Goal: Task Accomplishment & Management: Manage account settings

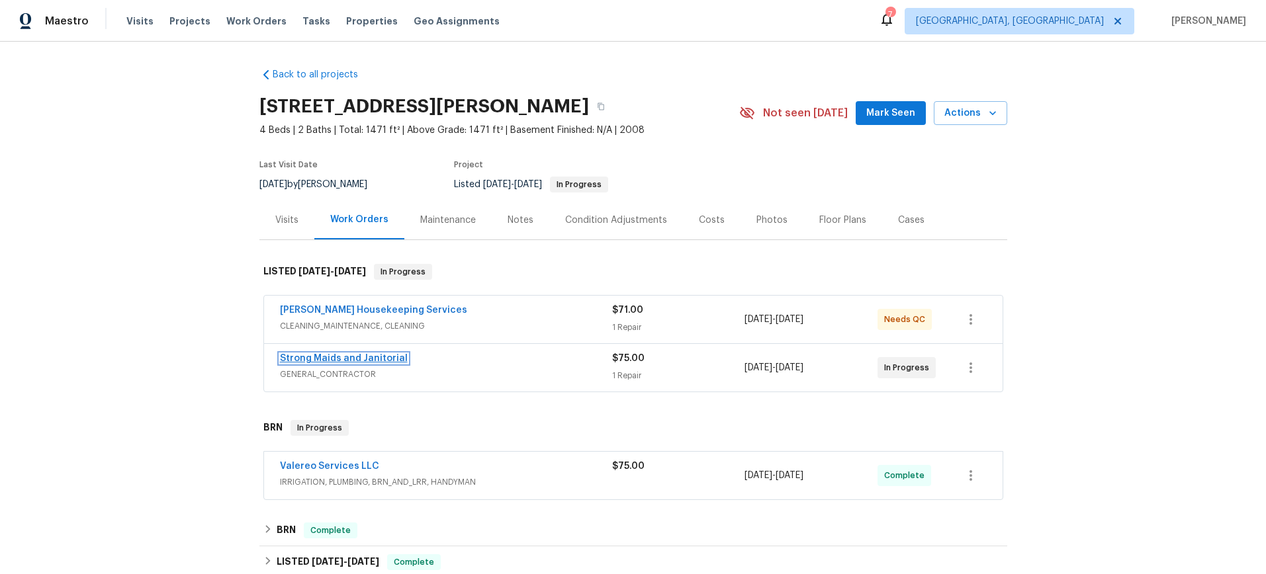
click at [353, 356] on link "Strong Maids and Janitorial" at bounding box center [344, 358] width 128 height 9
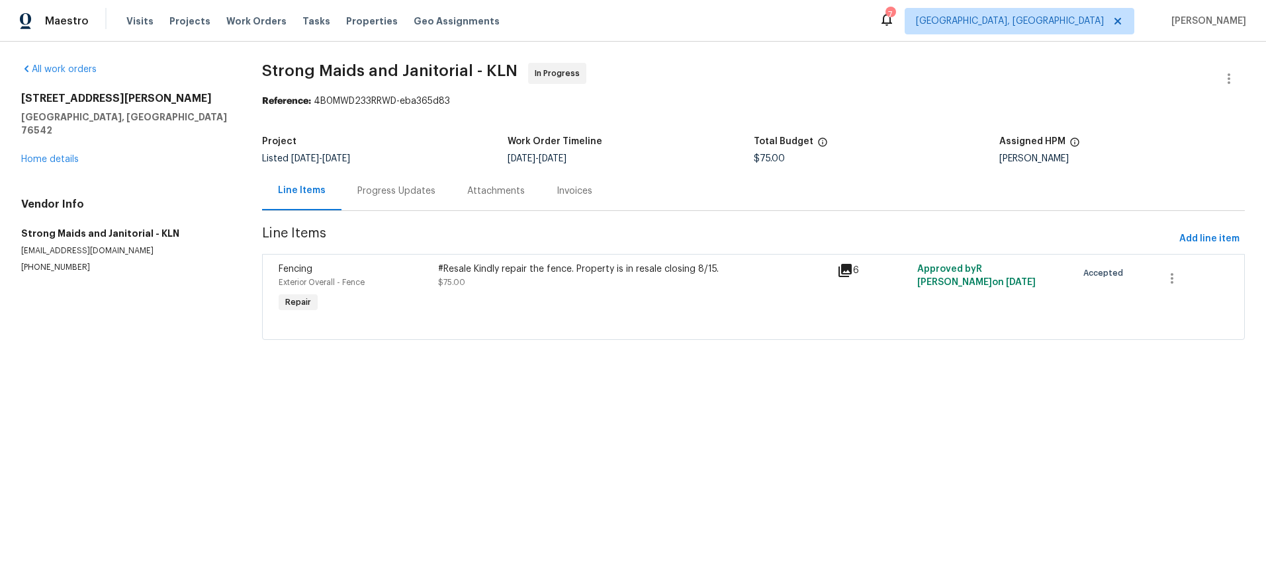
click at [848, 272] on div "6" at bounding box center [873, 271] width 72 height 16
click at [843, 271] on icon at bounding box center [844, 270] width 13 height 13
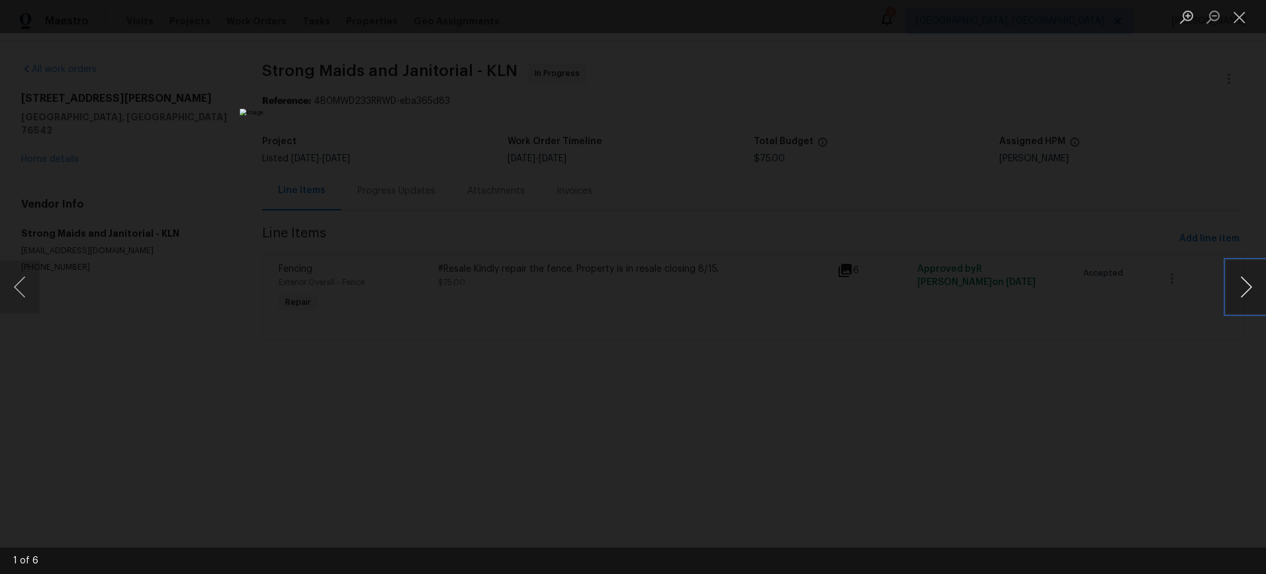
click at [1235, 283] on button "Next image" at bounding box center [1246, 287] width 40 height 53
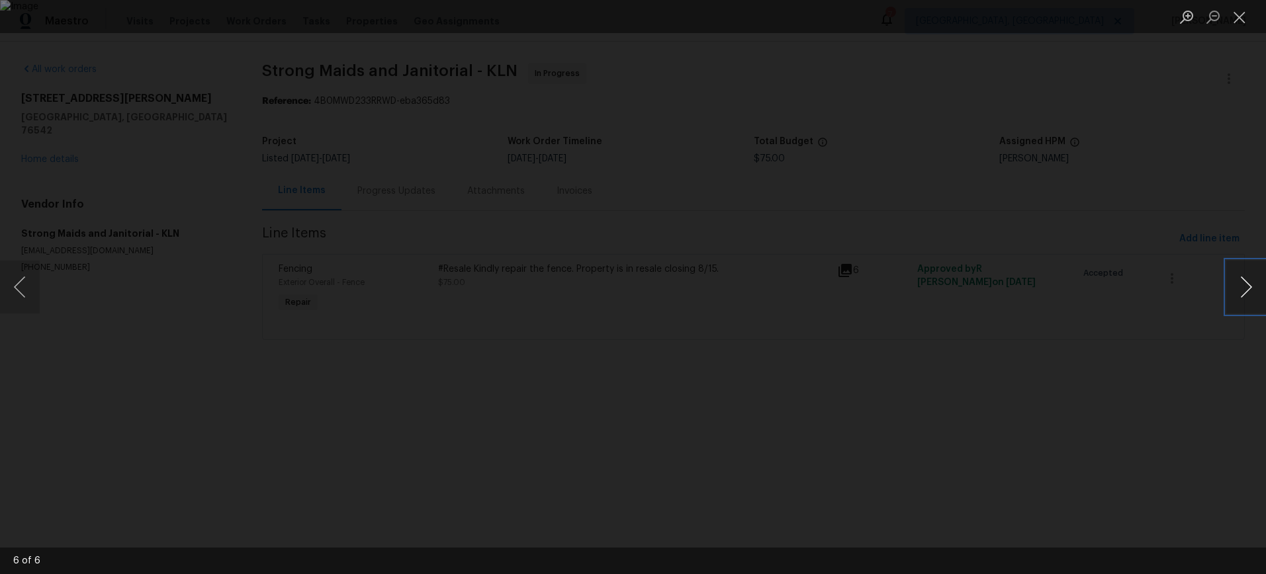
click at [1235, 283] on button "Next image" at bounding box center [1246, 287] width 40 height 53
click at [1240, 19] on button "Close lightbox" at bounding box center [1239, 16] width 26 height 23
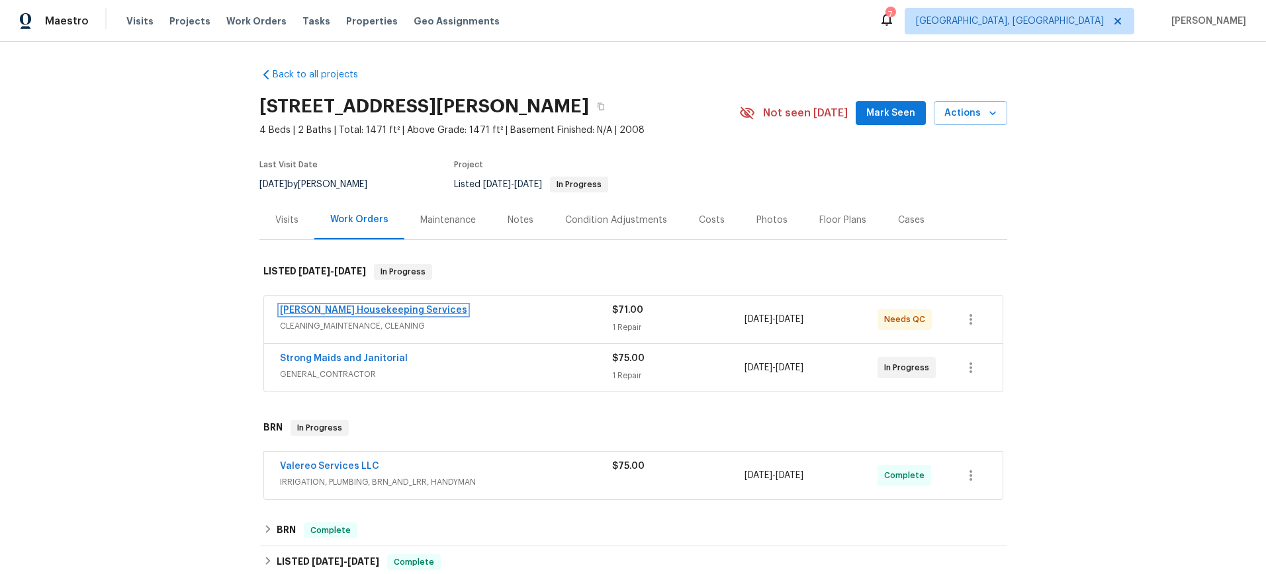
click at [364, 314] on link "[PERSON_NAME] Housekeeping Services" at bounding box center [373, 310] width 187 height 9
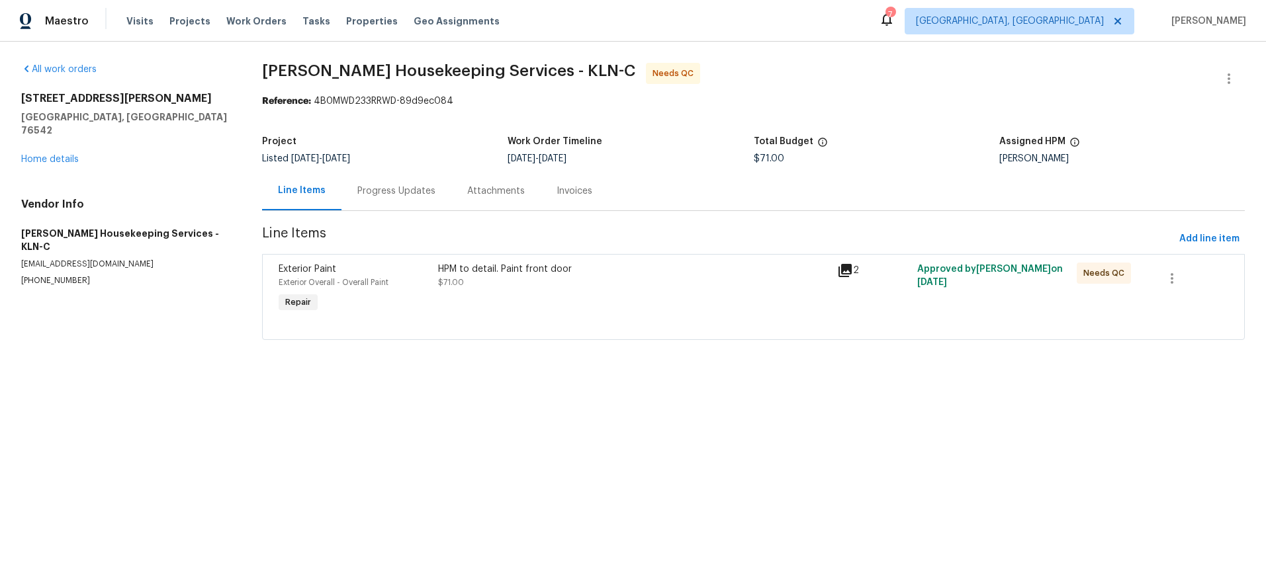
click at [840, 271] on icon at bounding box center [844, 270] width 13 height 13
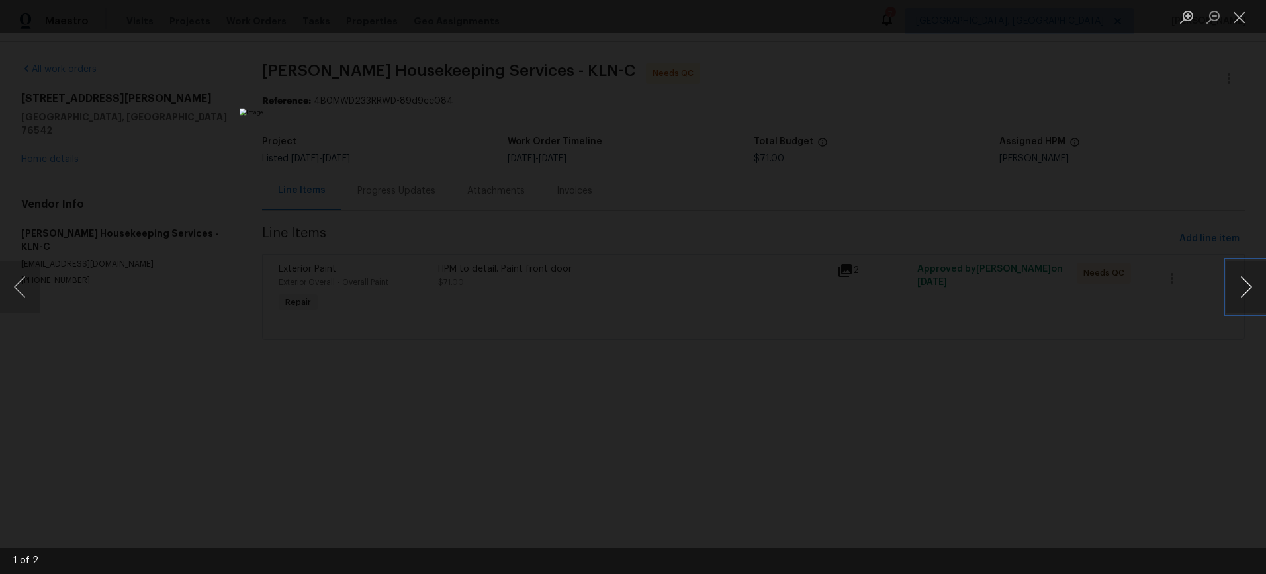
click at [1248, 284] on button "Next image" at bounding box center [1246, 287] width 40 height 53
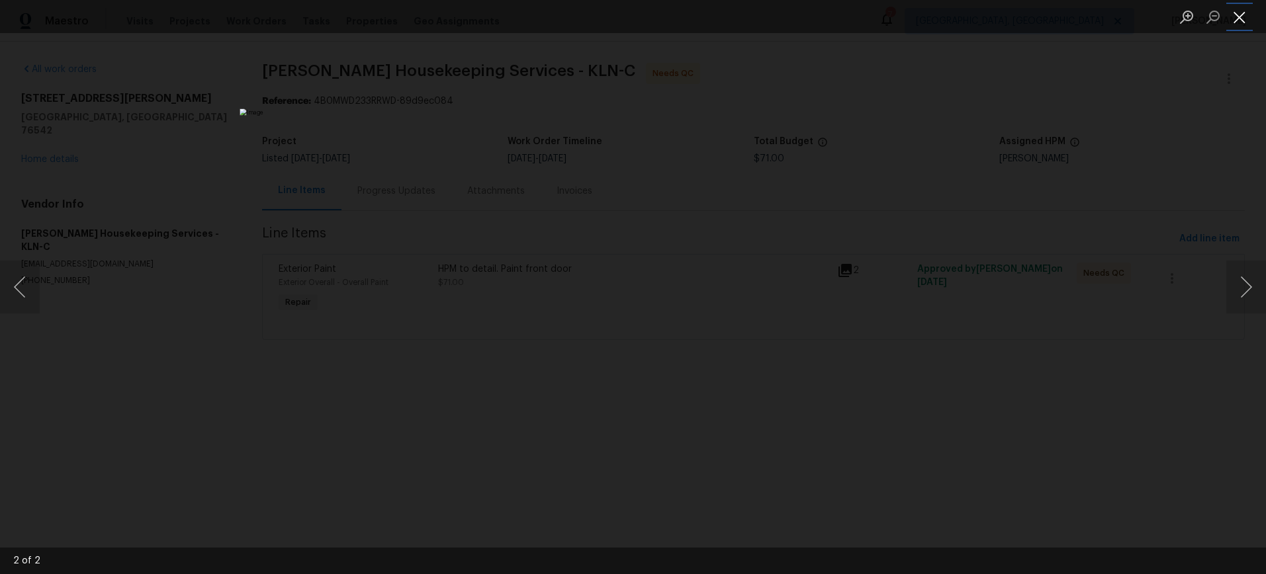
click at [1244, 21] on button "Close lightbox" at bounding box center [1239, 16] width 26 height 23
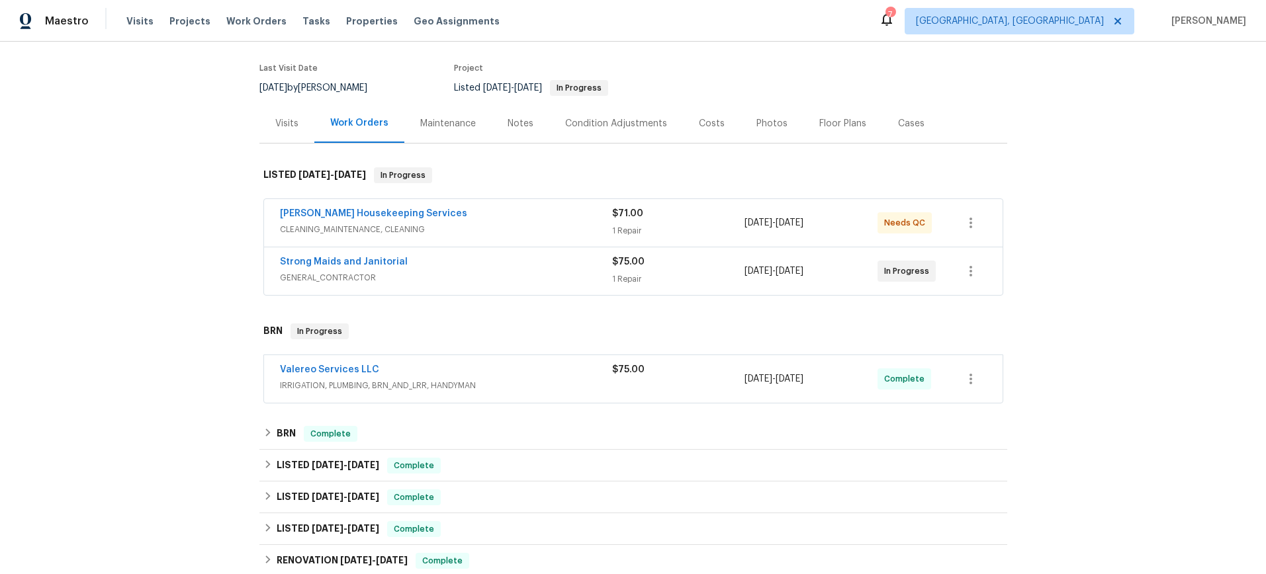
scroll to position [102, 0]
